Goal: Navigation & Orientation: Find specific page/section

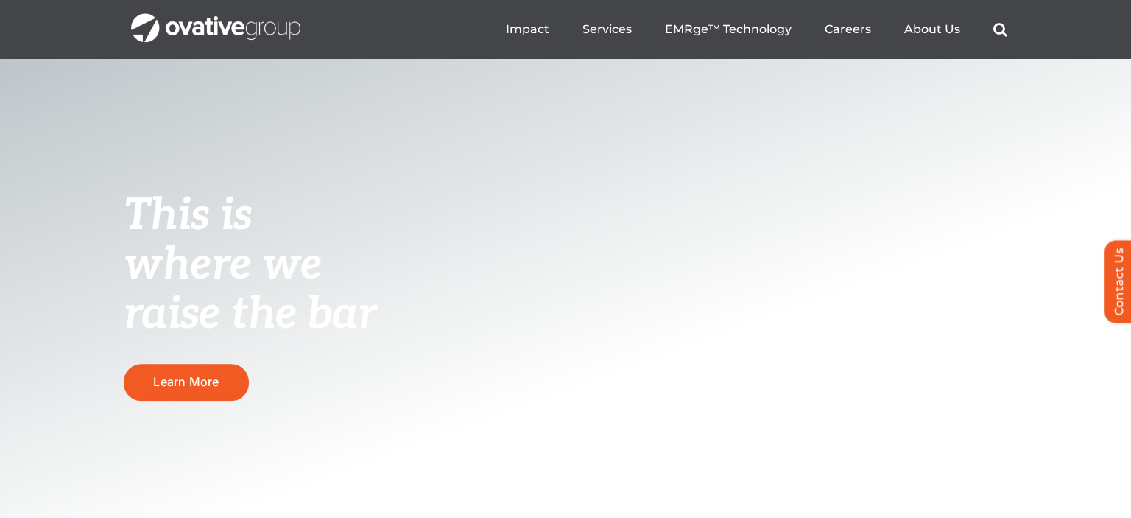
scroll to position [38, 0]
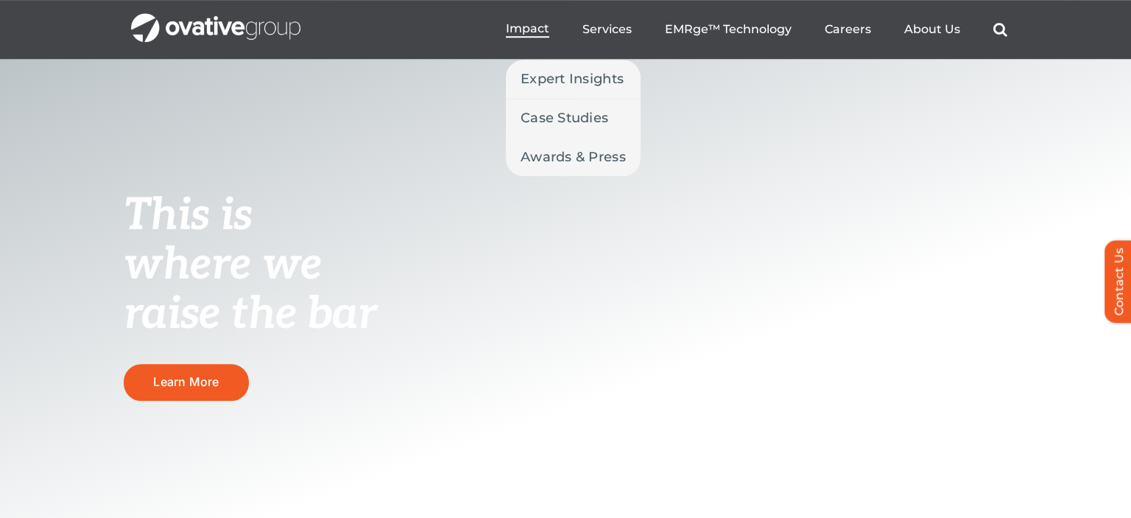
click at [520, 29] on span "Impact" at bounding box center [527, 28] width 43 height 15
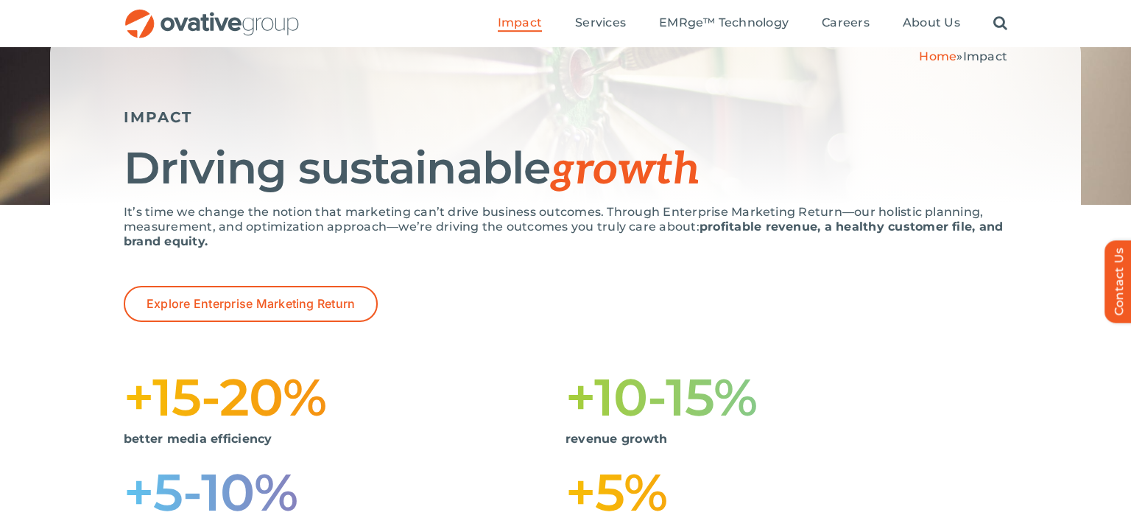
scroll to position [144, 0]
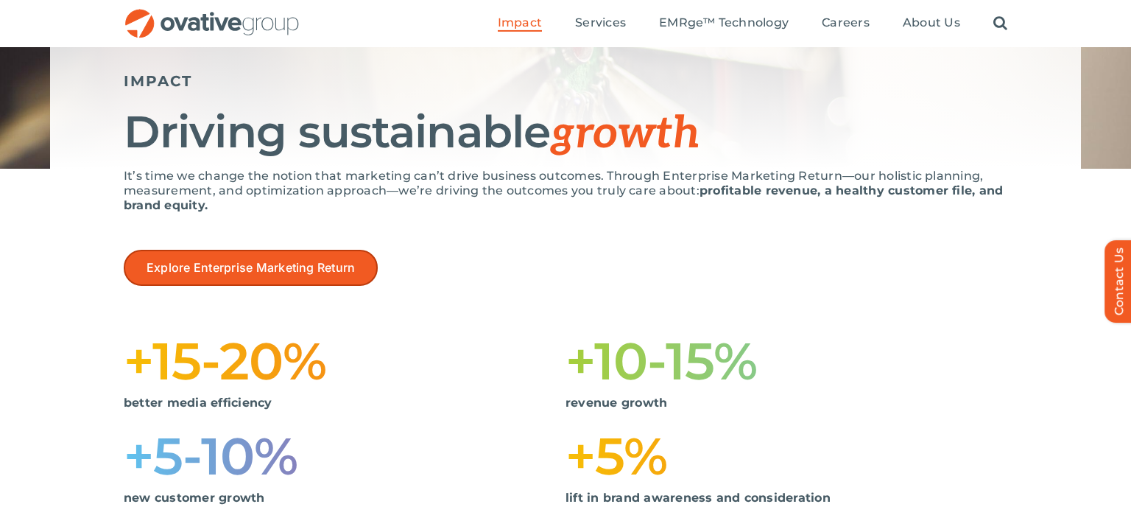
click at [289, 265] on span "Explore Enterprise Marketing Return" at bounding box center [251, 268] width 208 height 14
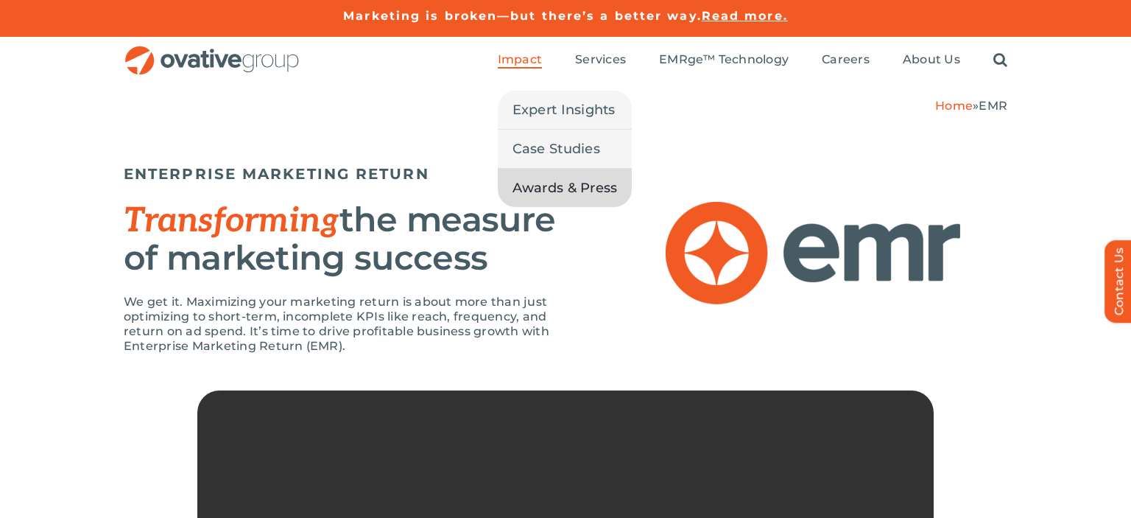
click at [543, 192] on span "Awards & Press" at bounding box center [564, 187] width 105 height 21
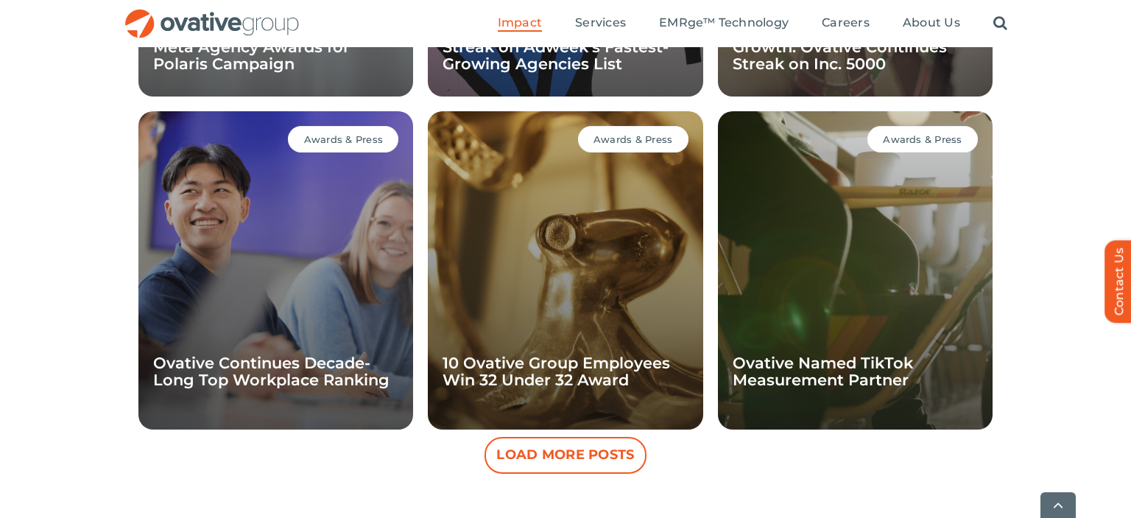
scroll to position [1316, 0]
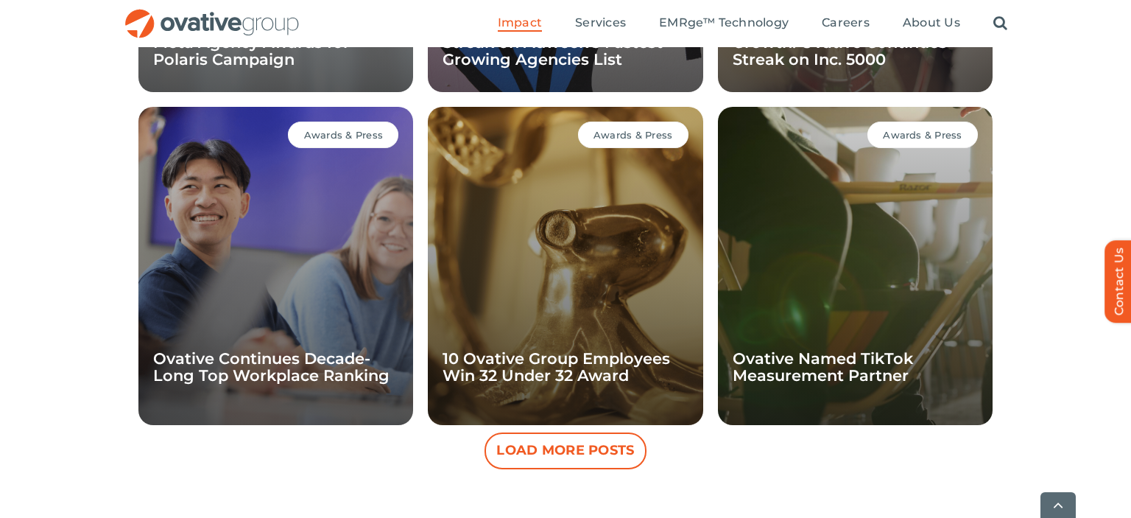
click at [579, 448] on button "Load More Posts" at bounding box center [565, 450] width 162 height 37
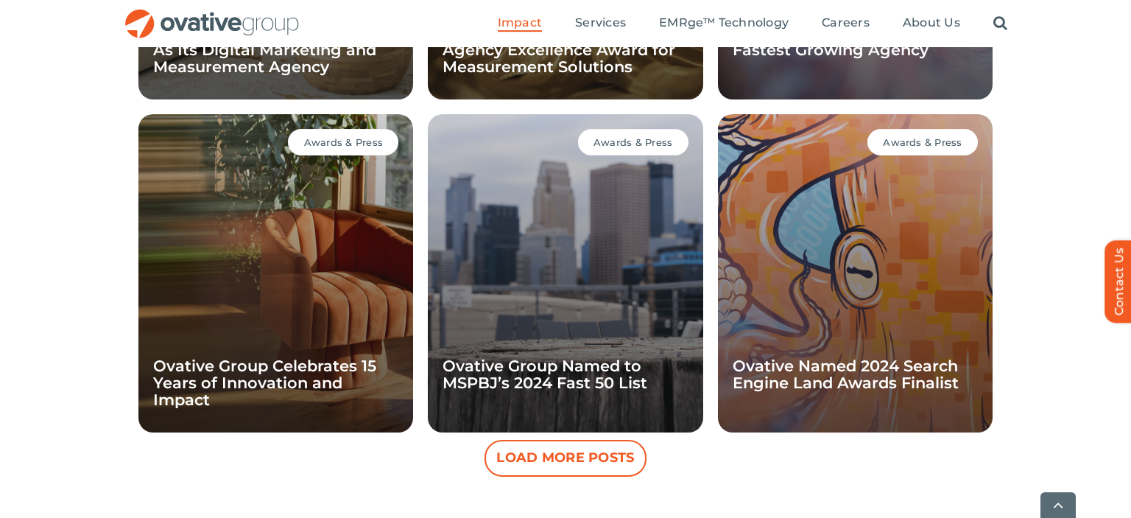
scroll to position [1976, 0]
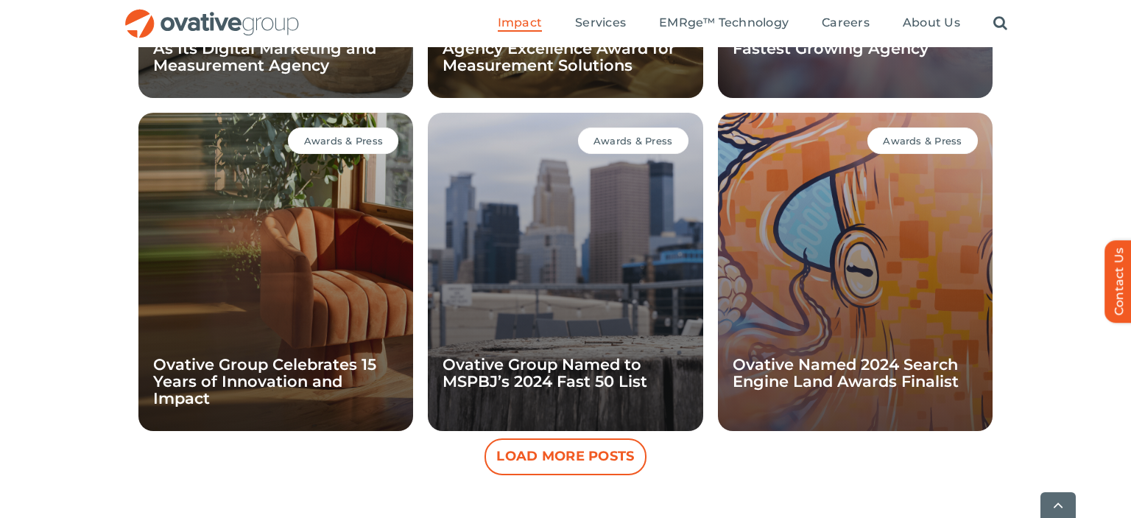
click at [520, 456] on button "Load More Posts" at bounding box center [565, 456] width 162 height 37
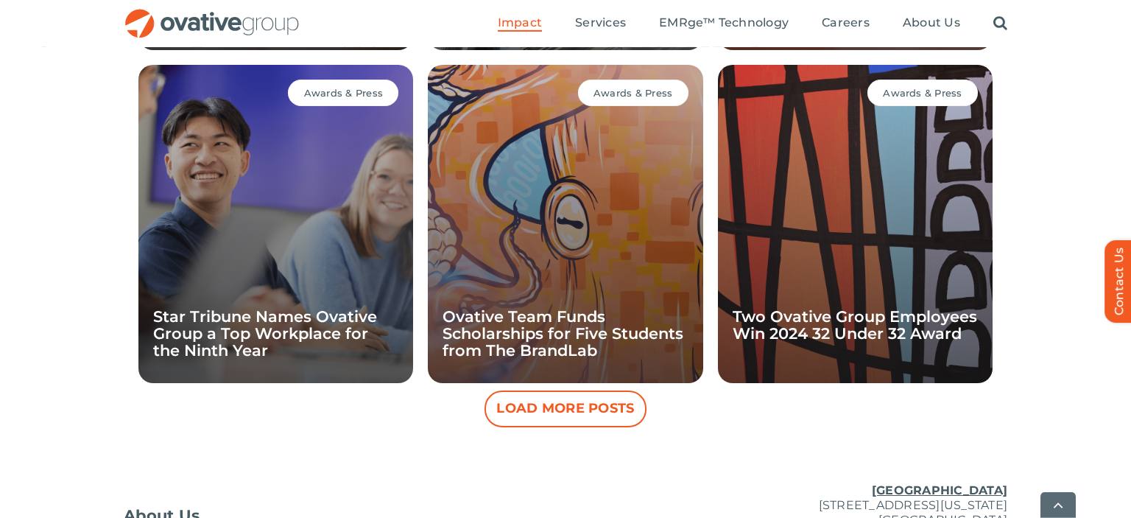
scroll to position [2692, 0]
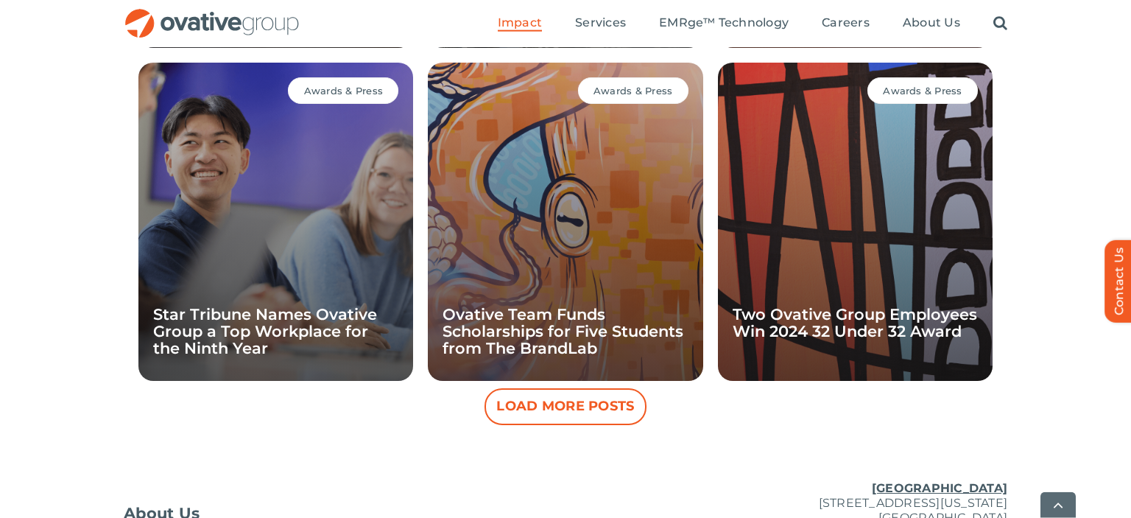
click at [561, 406] on button "Load More Posts" at bounding box center [565, 406] width 162 height 37
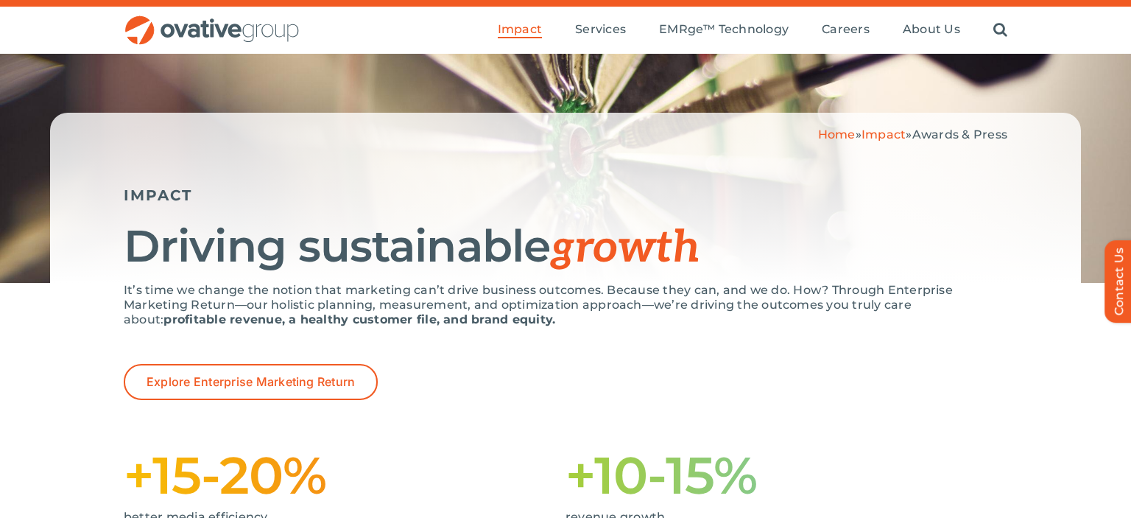
scroll to position [26, 0]
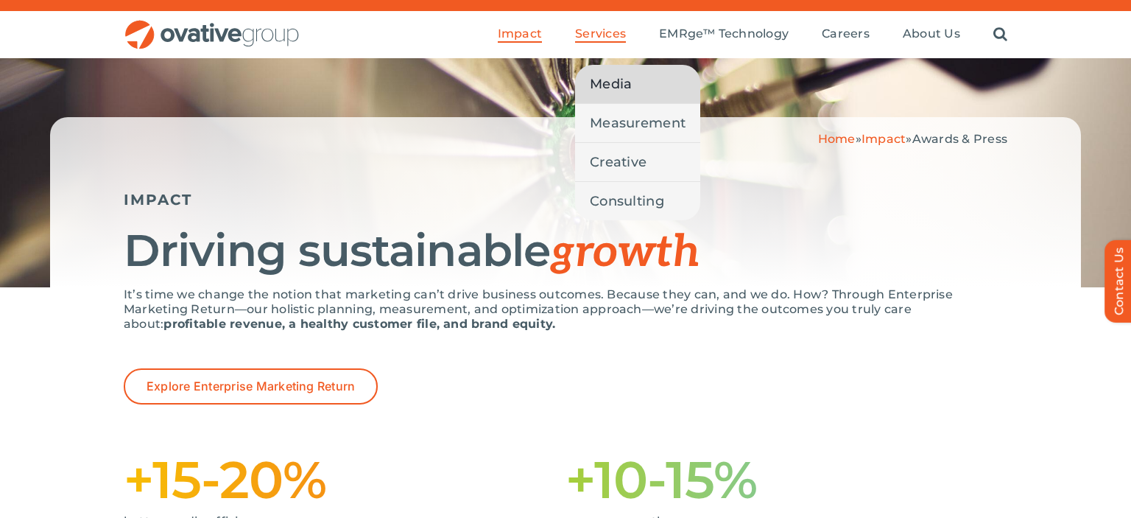
click at [605, 85] on span "Media" at bounding box center [611, 84] width 42 height 21
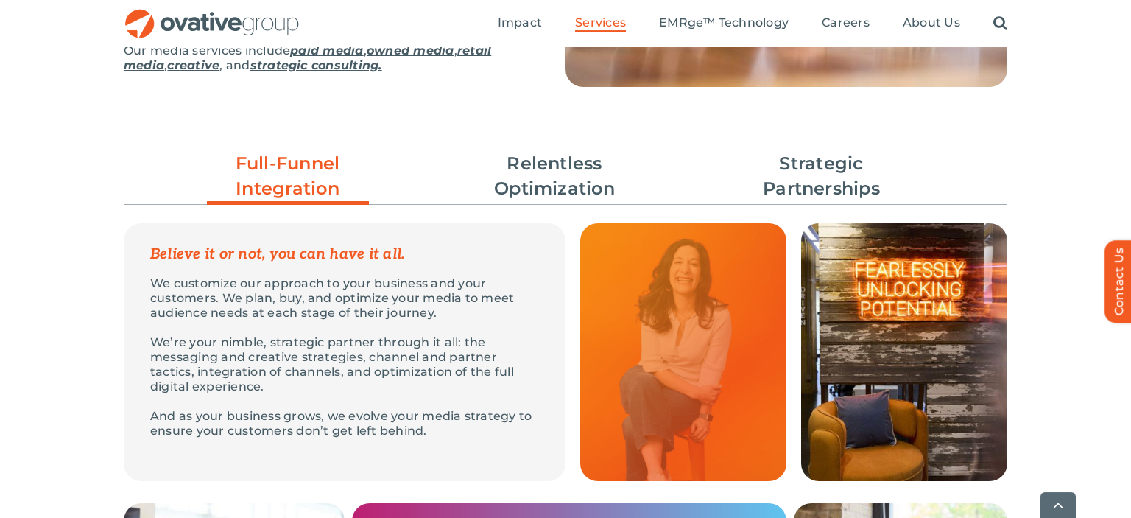
scroll to position [359, 0]
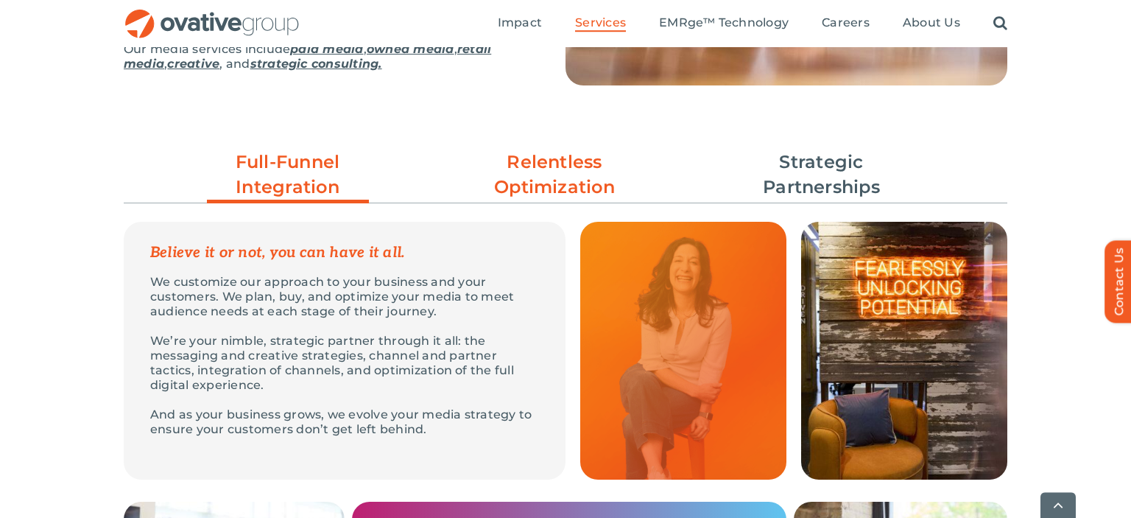
click at [560, 157] on link "Relentless Optimization" at bounding box center [554, 174] width 162 height 50
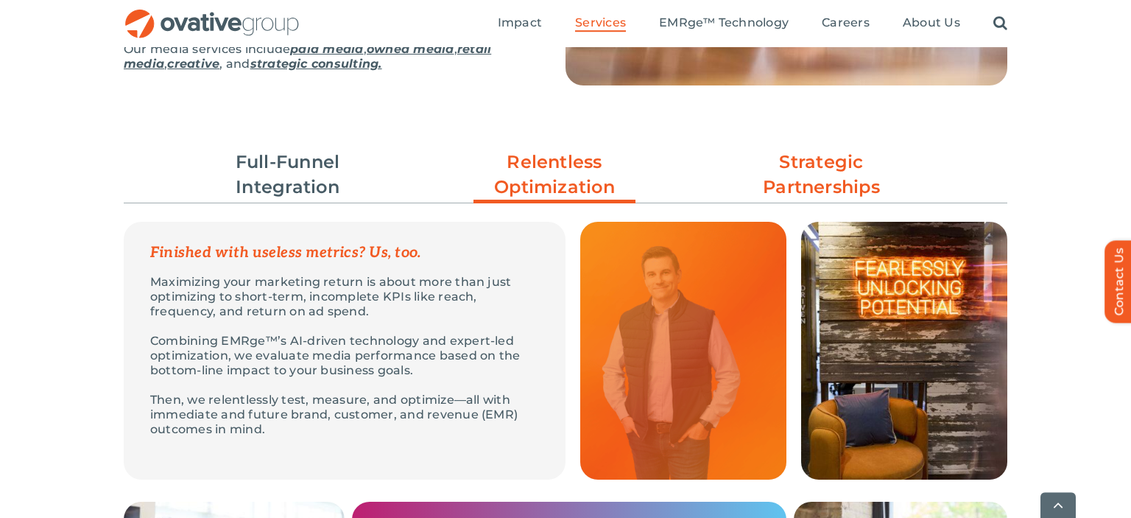
click at [811, 164] on link "Strategic Partnerships" at bounding box center [822, 174] width 162 height 50
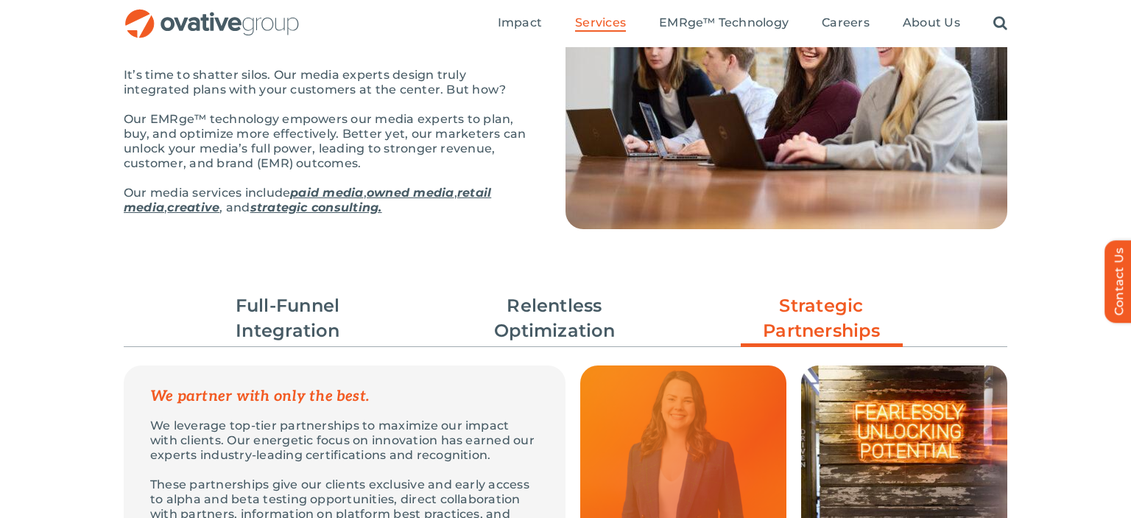
scroll to position [0, 0]
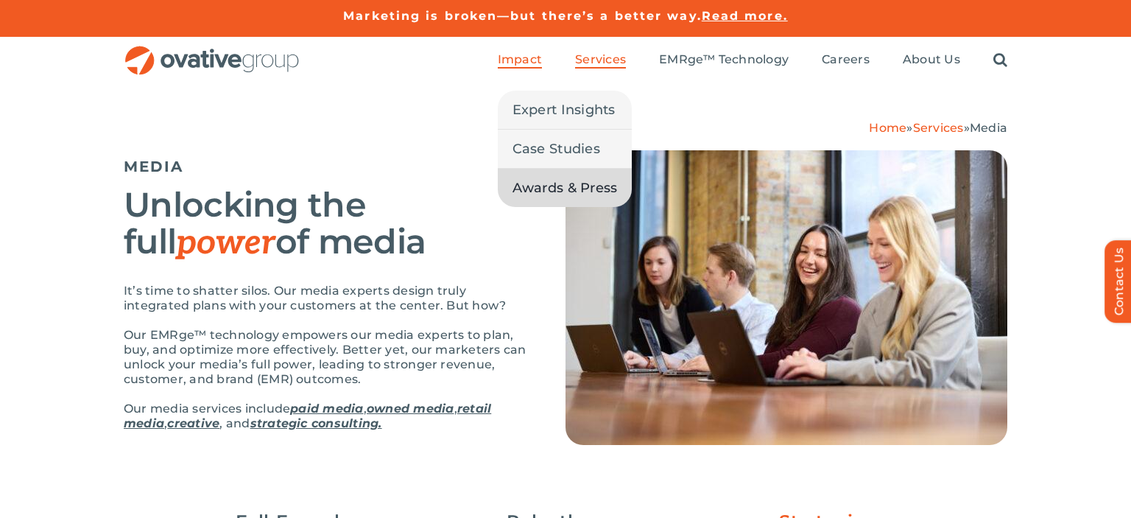
click at [528, 185] on span "Awards & Press" at bounding box center [564, 187] width 105 height 21
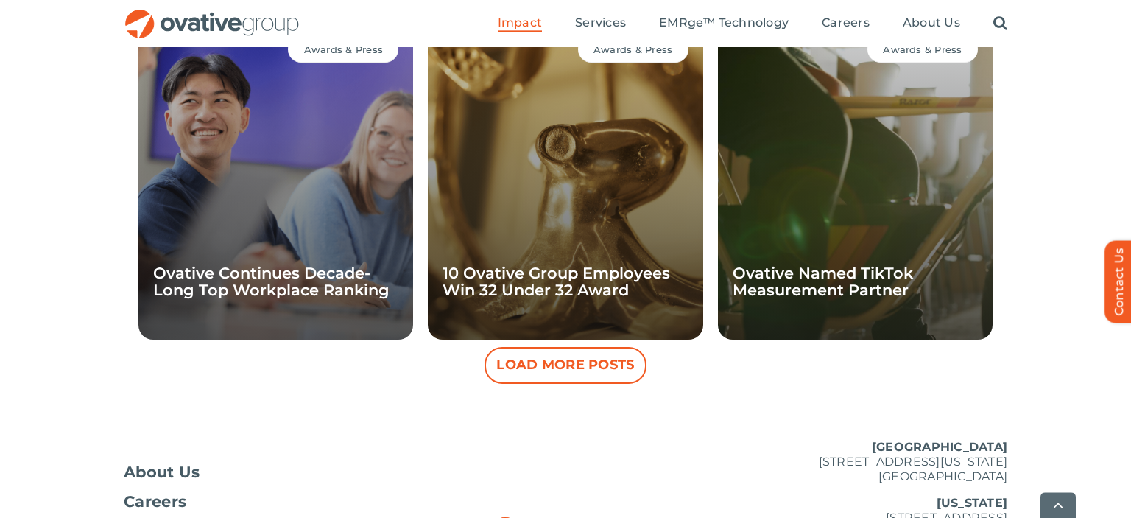
scroll to position [1405, 0]
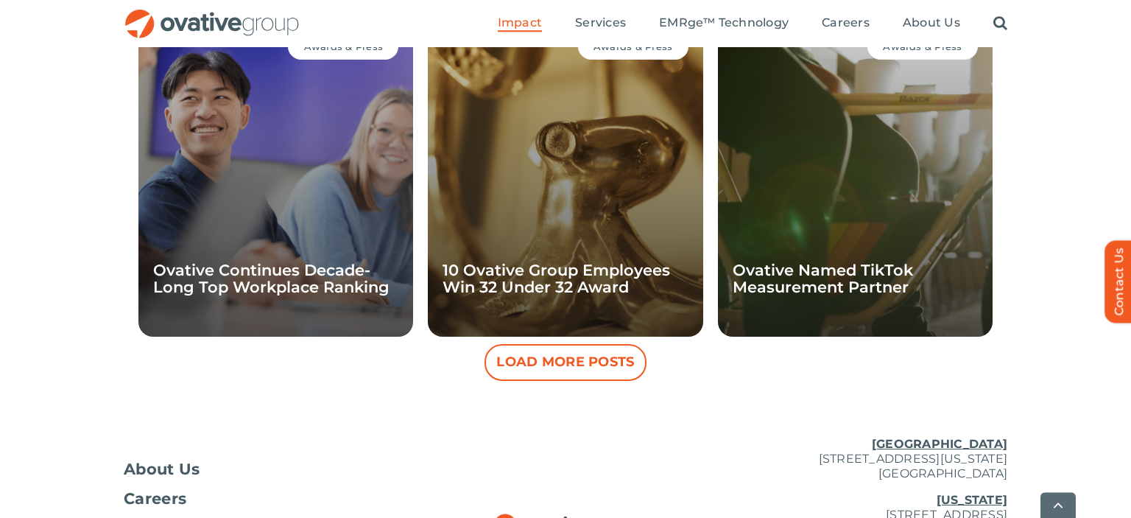
click at [540, 364] on button "Load More Posts" at bounding box center [565, 362] width 162 height 37
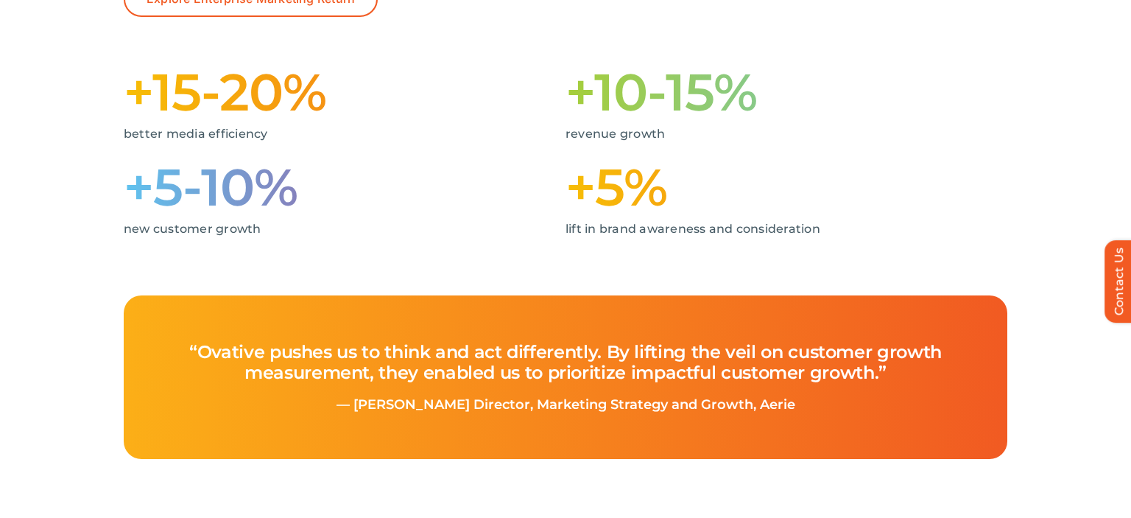
scroll to position [0, 0]
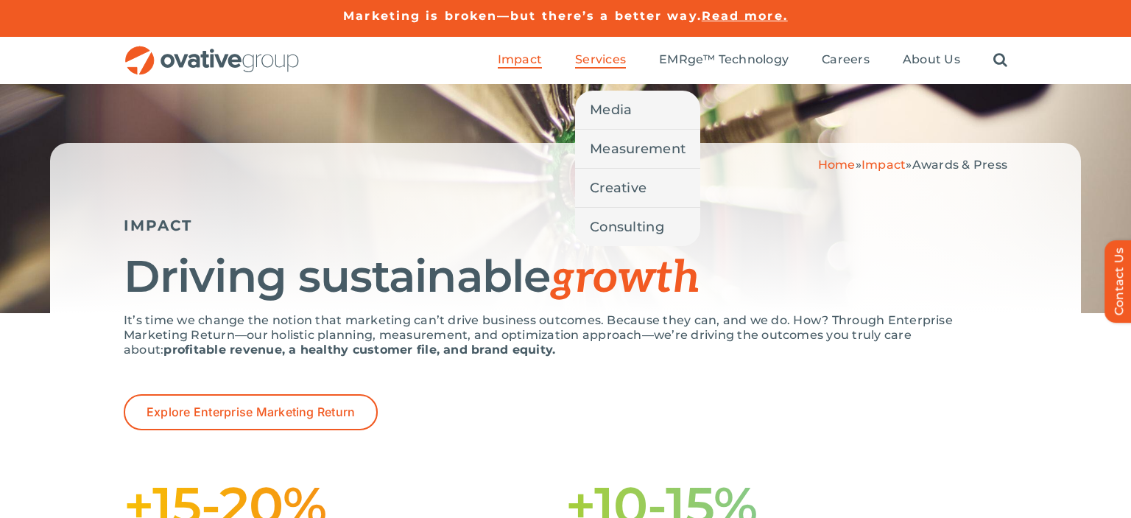
click at [605, 57] on span "Services" at bounding box center [600, 59] width 51 height 15
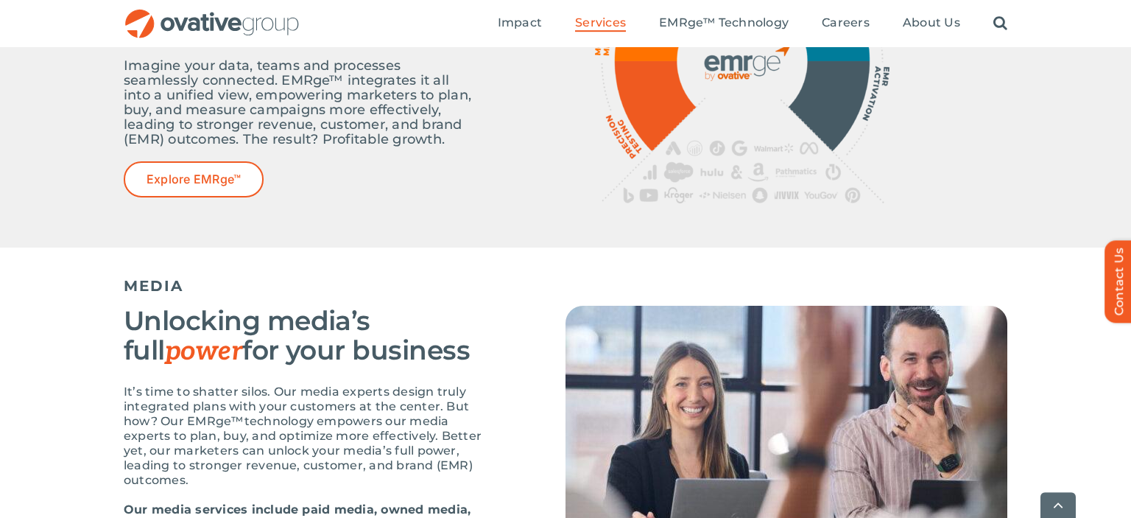
scroll to position [697, 0]
click at [952, 331] on img at bounding box center [786, 434] width 442 height 258
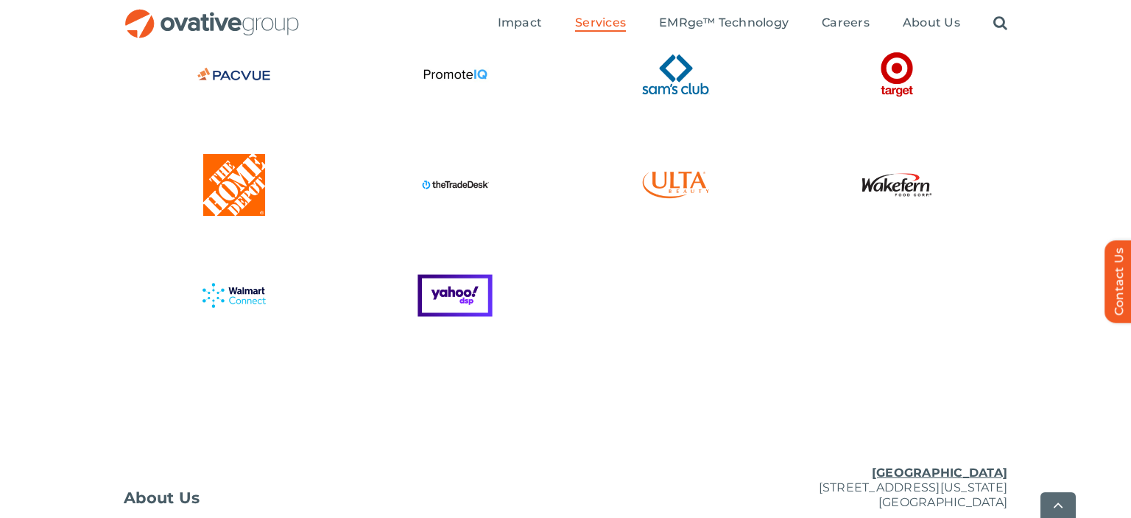
scroll to position [3932, 0]
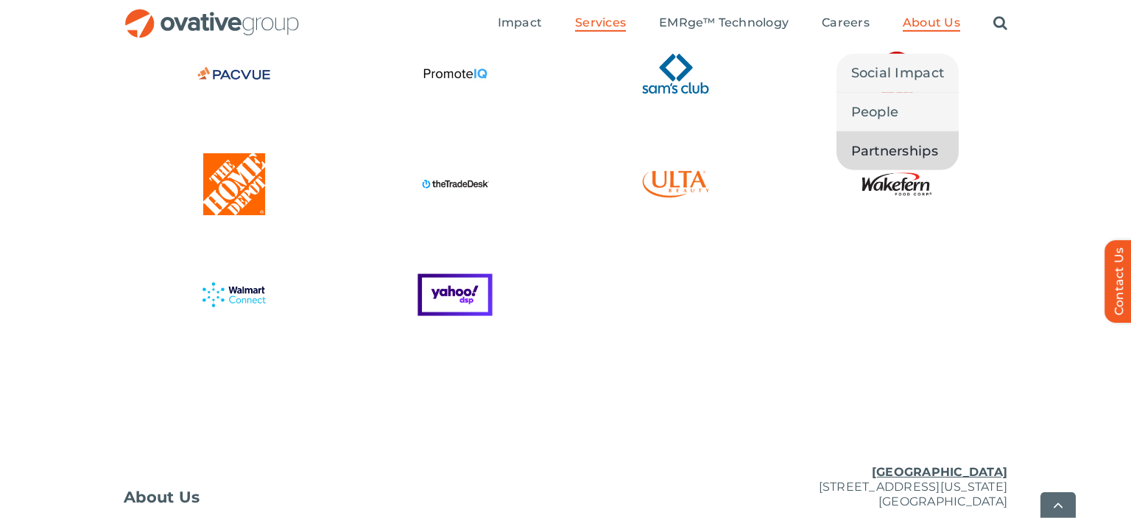
click at [888, 154] on span "Partnerships" at bounding box center [894, 151] width 87 height 21
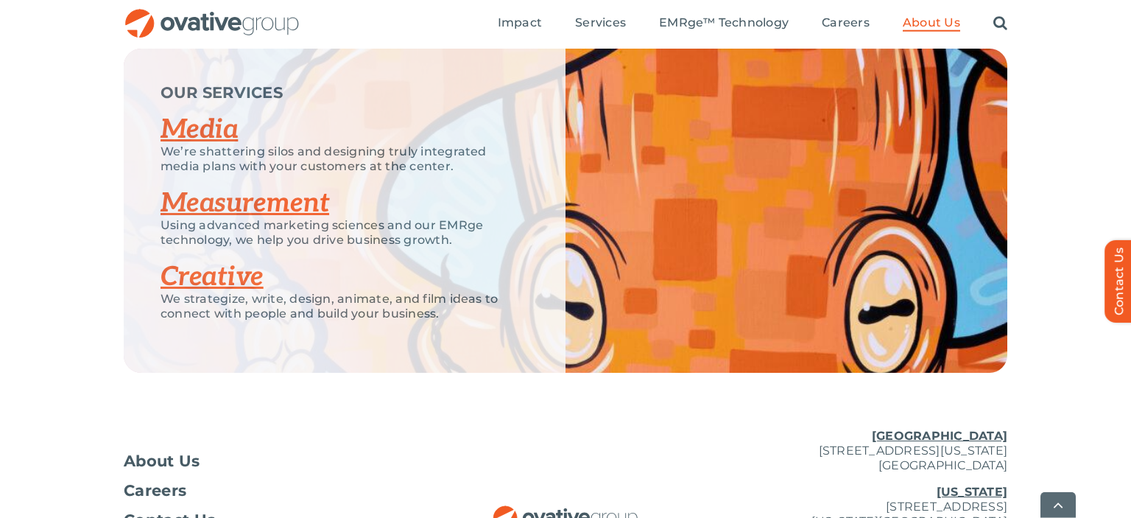
scroll to position [3345, 0]
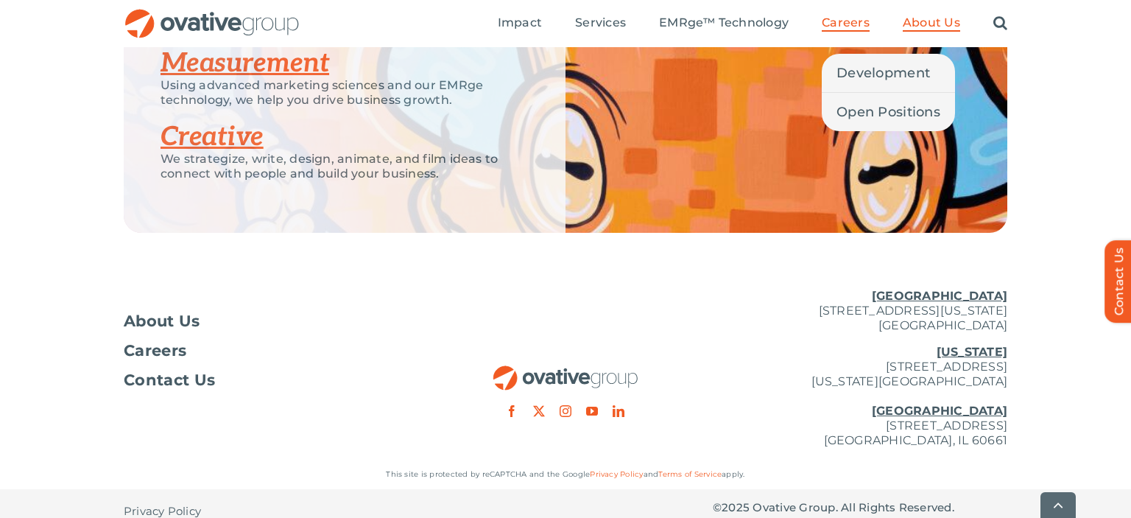
click at [850, 22] on span "Careers" at bounding box center [846, 22] width 48 height 15
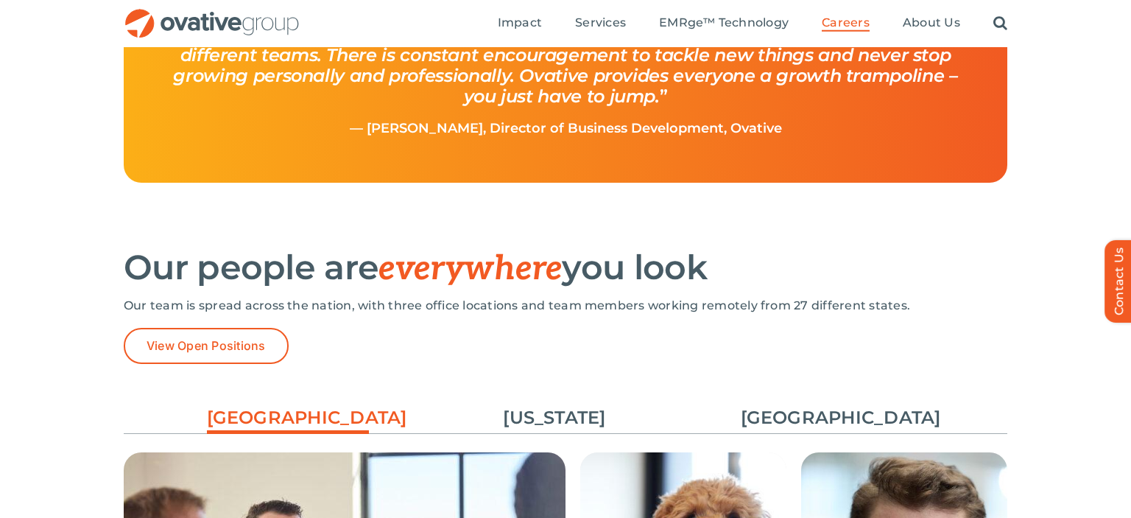
scroll to position [1914, 0]
